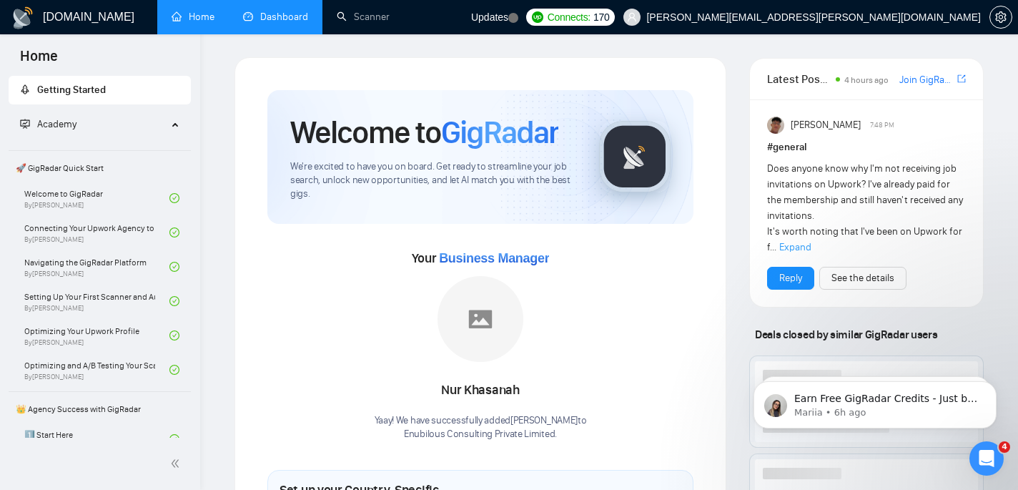
click at [280, 23] on link "Dashboard" at bounding box center [275, 17] width 65 height 12
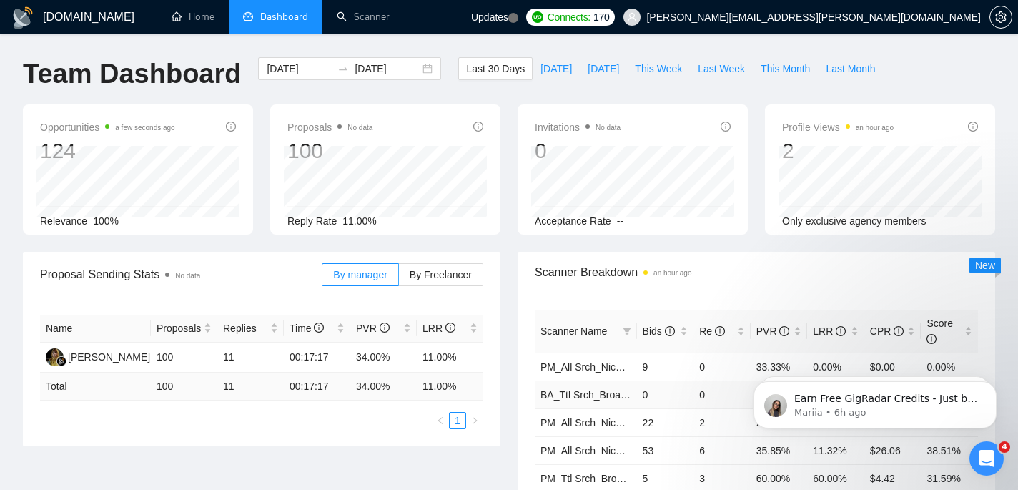
scroll to position [262, 0]
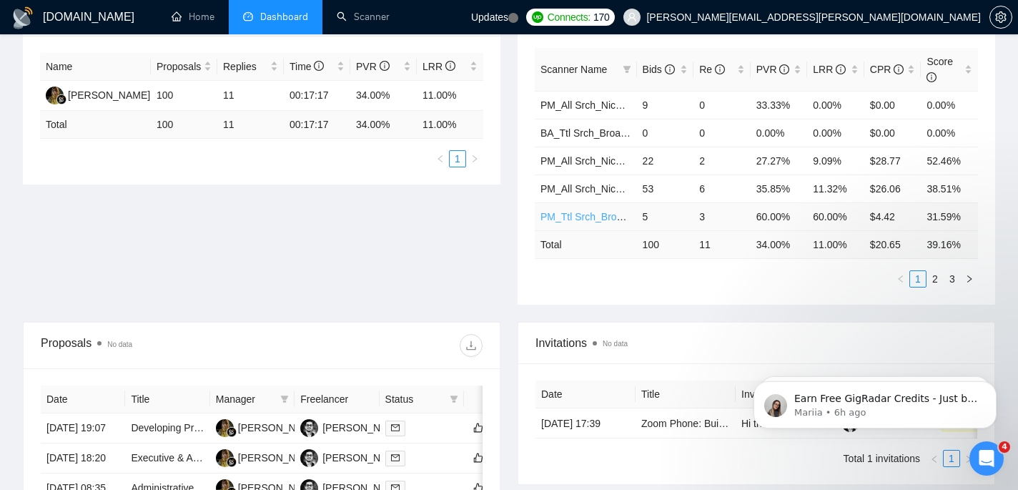
click at [603, 217] on link "PM_Ttl Srch_Broad_Dynmc_35-70" at bounding box center [617, 216] width 155 height 11
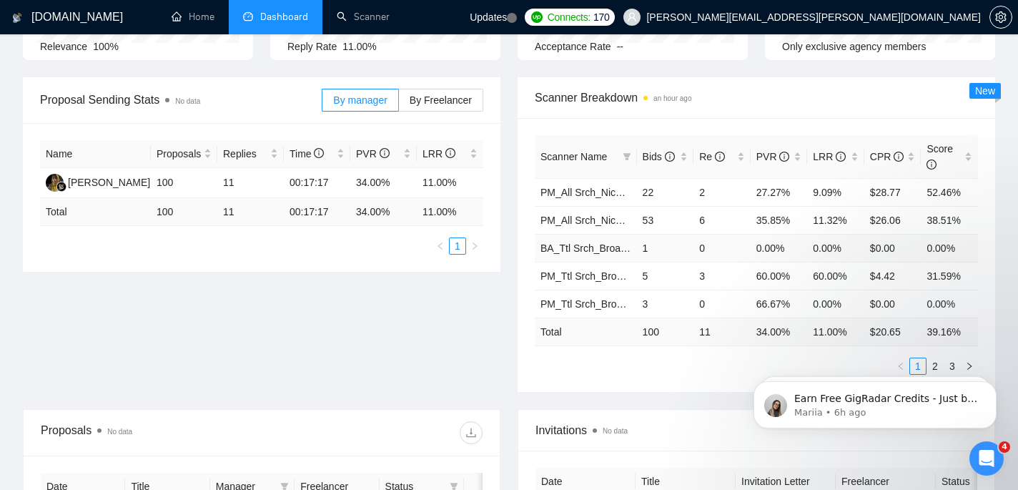
scroll to position [199, 0]
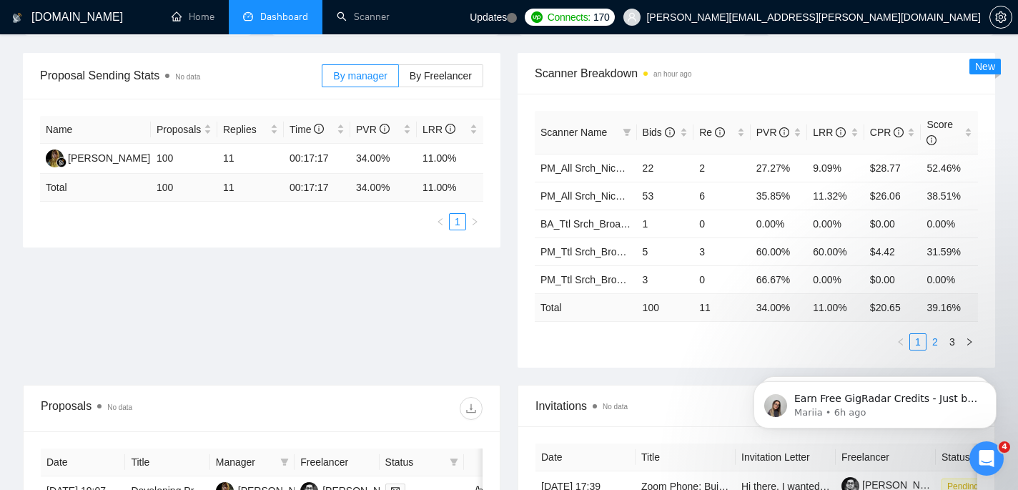
click at [936, 340] on link "2" at bounding box center [935, 342] width 16 height 16
click at [922, 343] on link "1" at bounding box center [918, 342] width 16 height 16
click at [937, 343] on link "2" at bounding box center [935, 342] width 16 height 16
click at [946, 343] on link "3" at bounding box center [952, 342] width 16 height 16
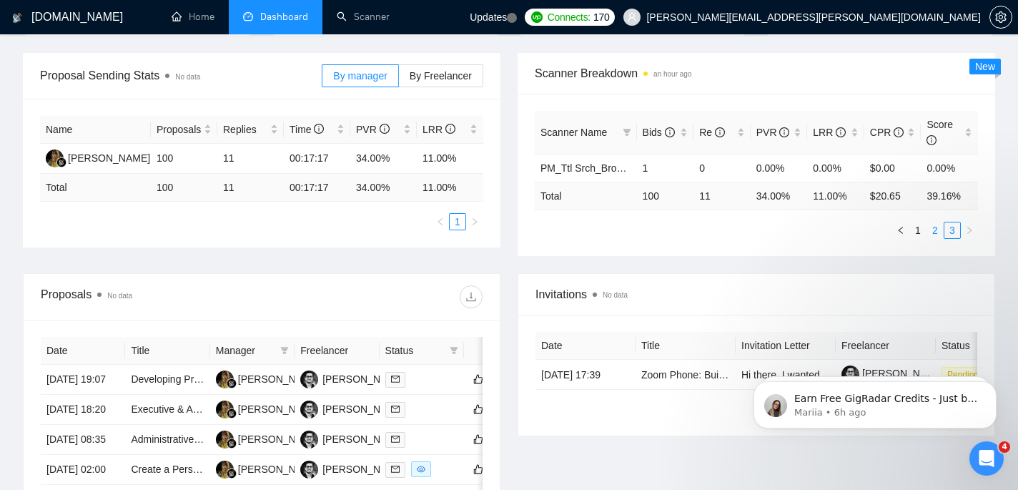
click at [934, 229] on link "2" at bounding box center [935, 230] width 16 height 16
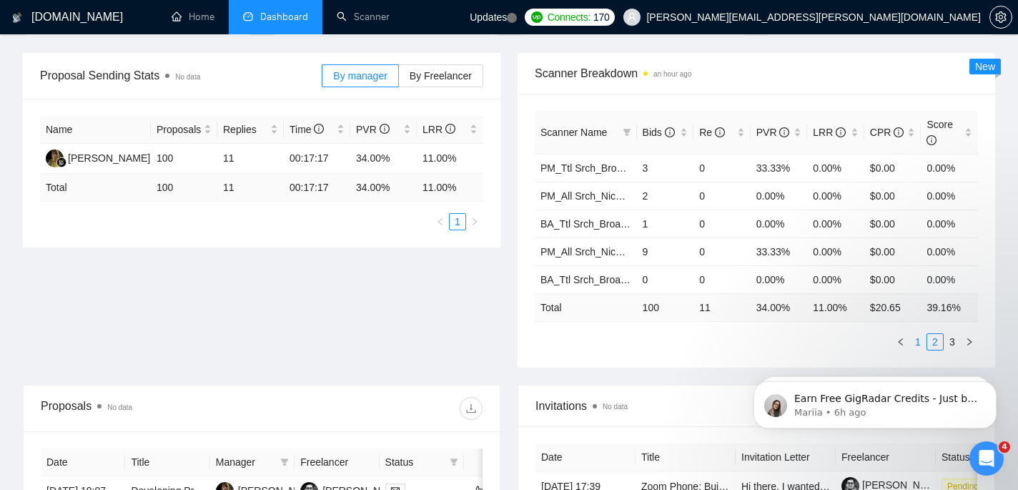
click at [916, 340] on link "1" at bounding box center [918, 342] width 16 height 16
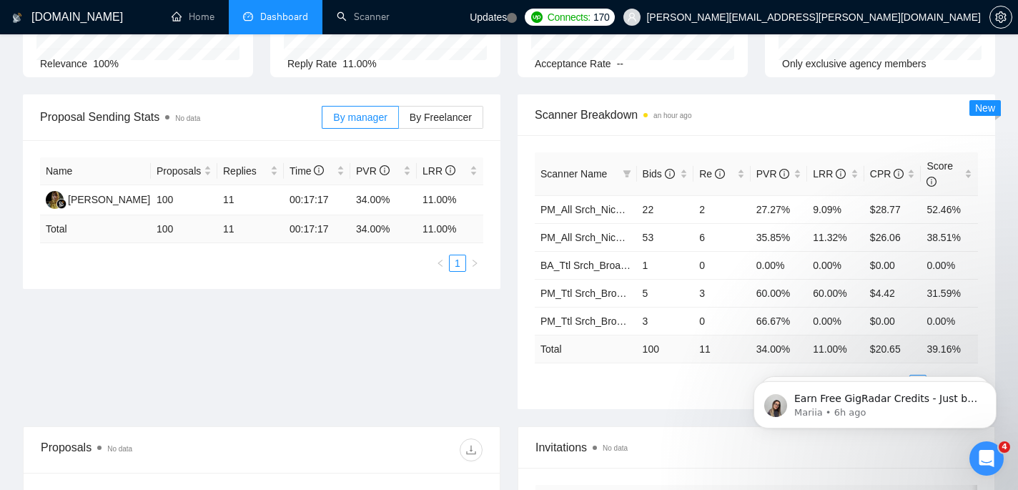
scroll to position [0, 0]
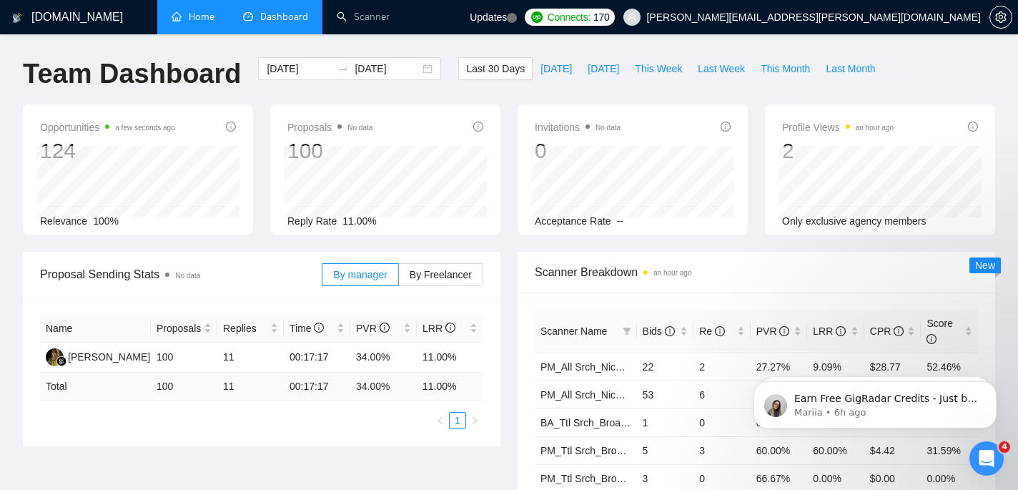
click at [182, 21] on link "Home" at bounding box center [193, 17] width 43 height 12
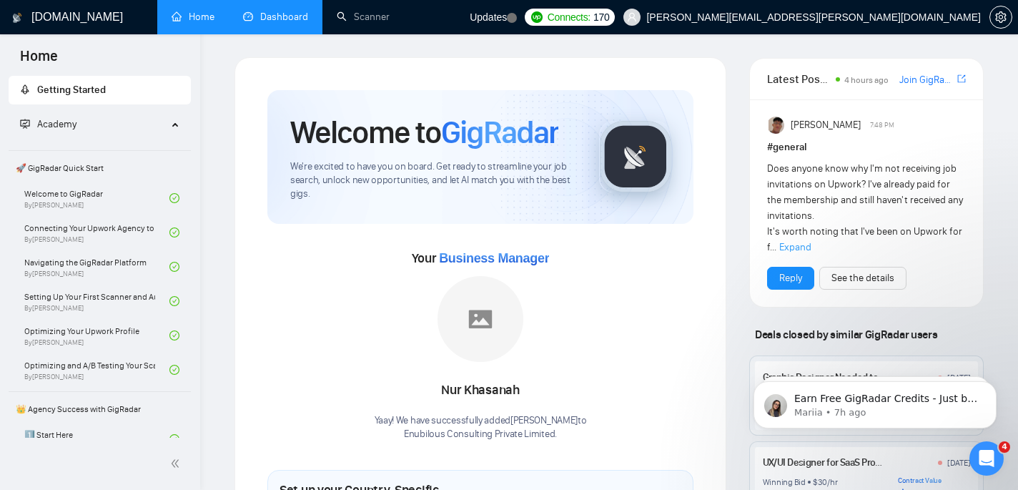
click at [289, 21] on link "Dashboard" at bounding box center [275, 17] width 65 height 12
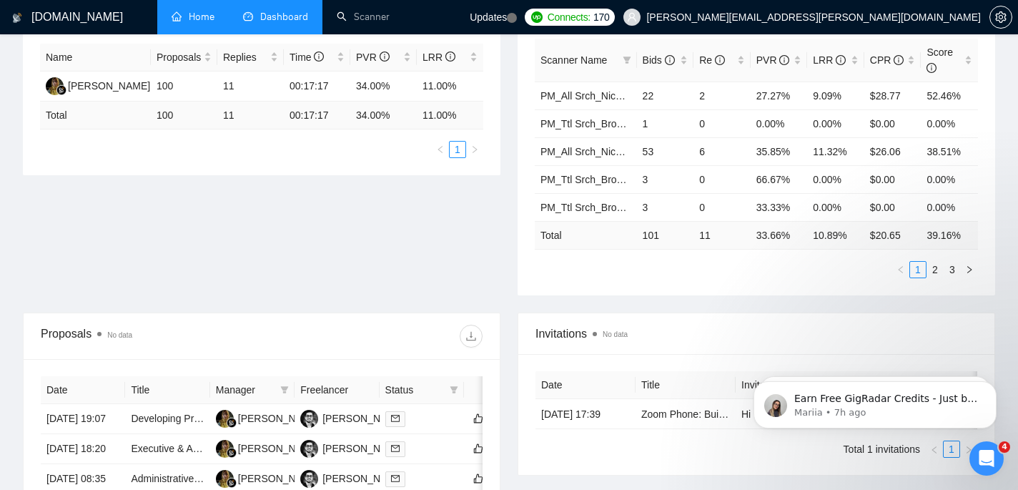
scroll to position [219, 0]
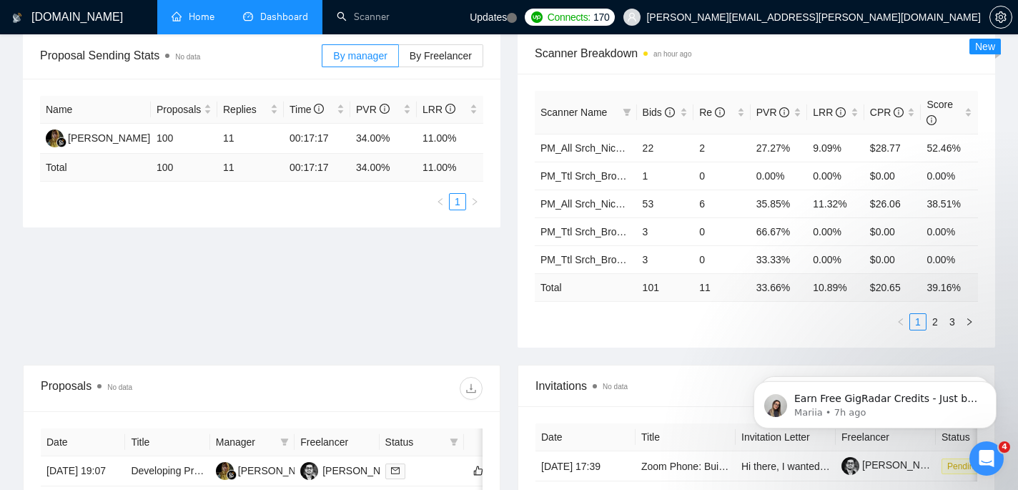
click at [442, 286] on div "Proposal Sending Stats No data By manager By Freelancer Name Proposals Replies …" at bounding box center [508, 199] width 989 height 332
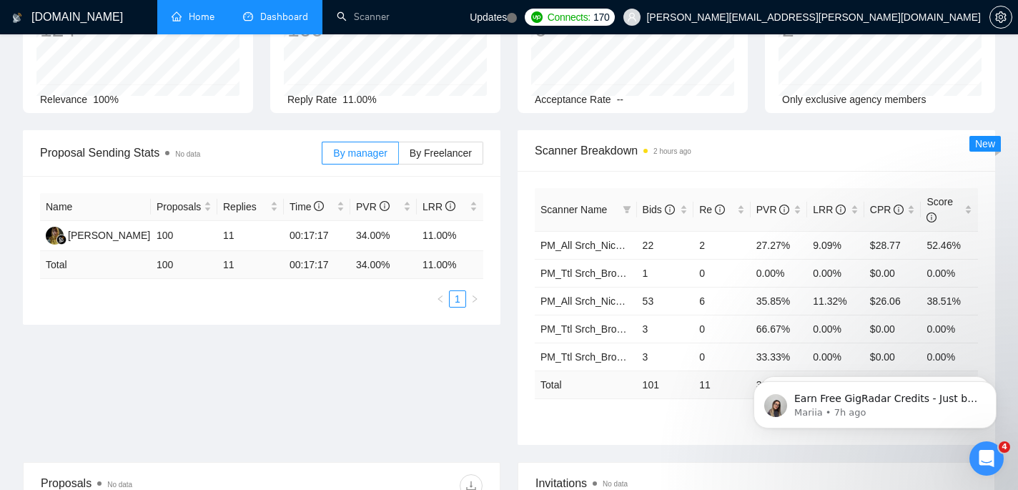
scroll to position [0, 0]
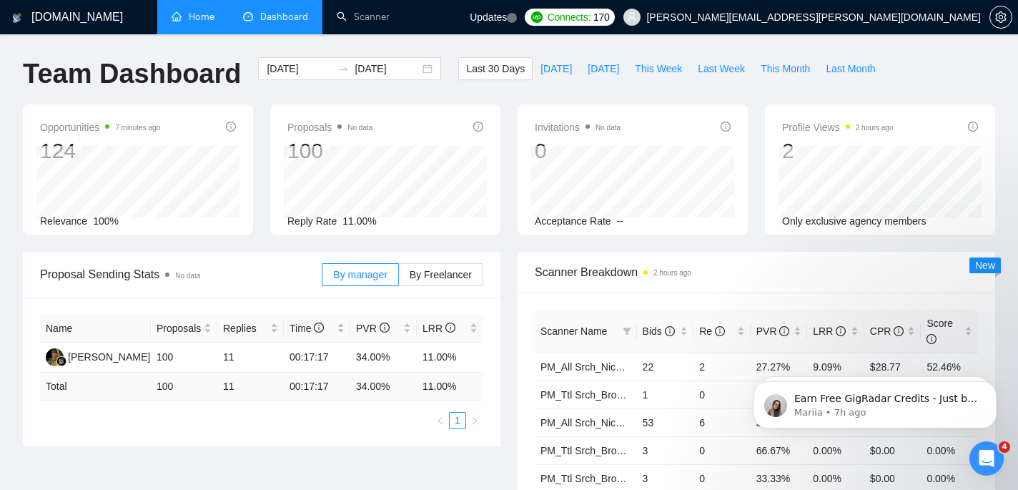
click at [470, 23] on ul "Home Dashboard Scanner" at bounding box center [309, 17] width 321 height 34
